Goal: Task Accomplishment & Management: Manage account settings

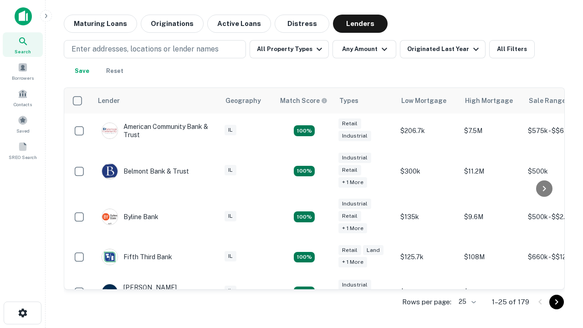
click at [557, 302] on icon "Go to next page" at bounding box center [557, 302] width 11 height 11
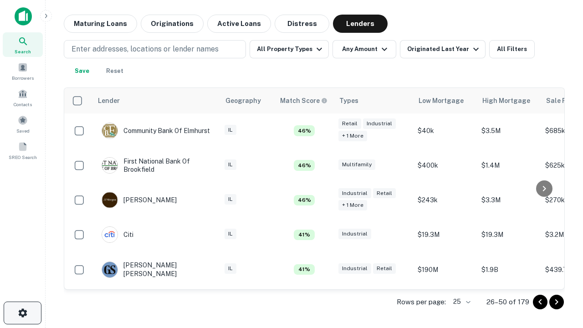
click at [22, 313] on icon "button" at bounding box center [22, 313] width 11 height 11
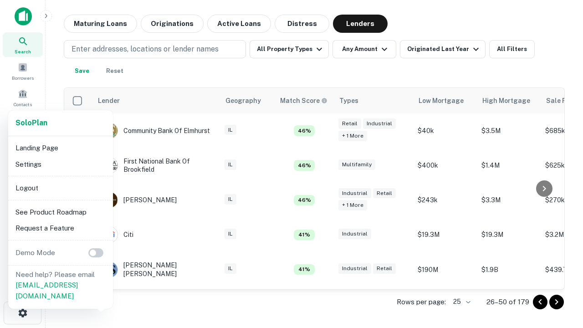
click at [60, 188] on li "Logout" at bounding box center [61, 188] width 98 height 16
